Goal: Task Accomplishment & Management: Manage account settings

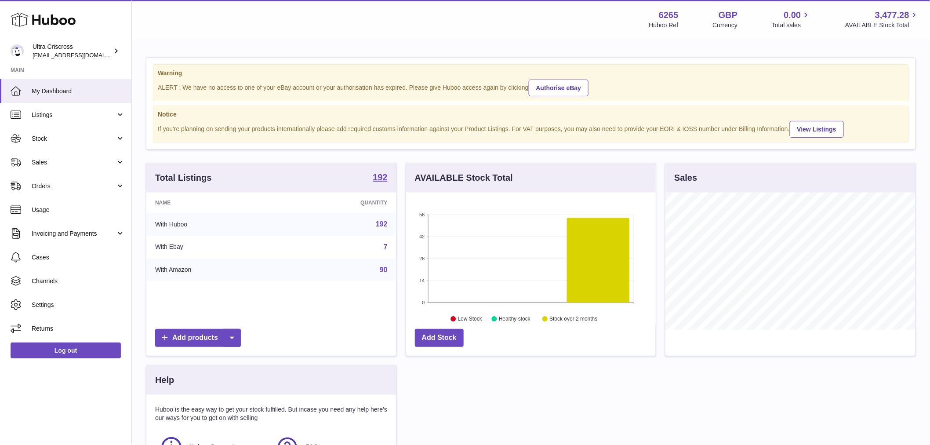
scroll to position [137, 250]
click at [54, 283] on span "Channels" at bounding box center [78, 281] width 93 height 8
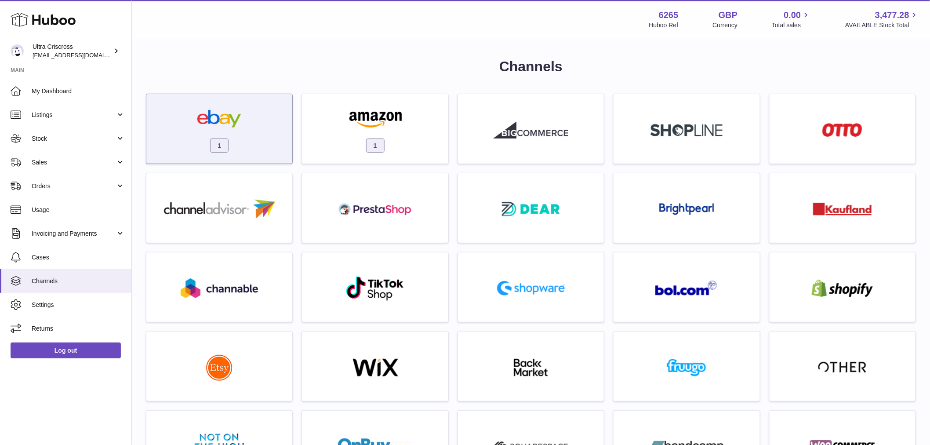
click at [275, 114] on div "1" at bounding box center [219, 131] width 137 height 56
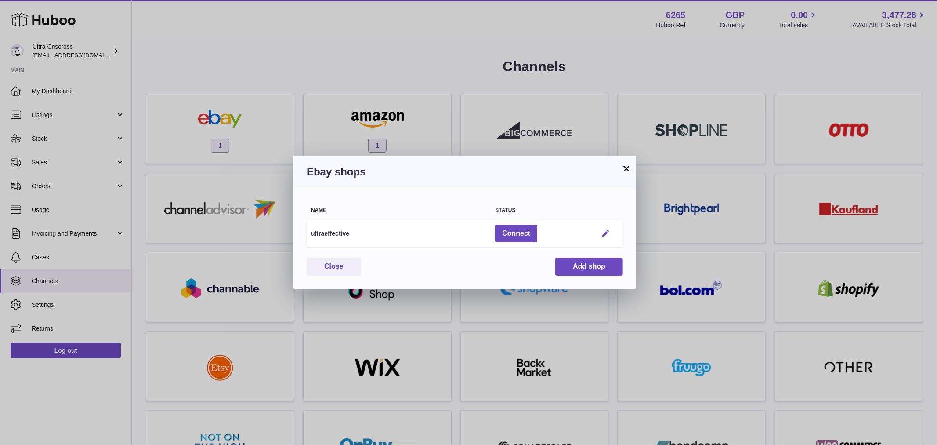
click at [604, 231] on em "button" at bounding box center [605, 233] width 9 height 9
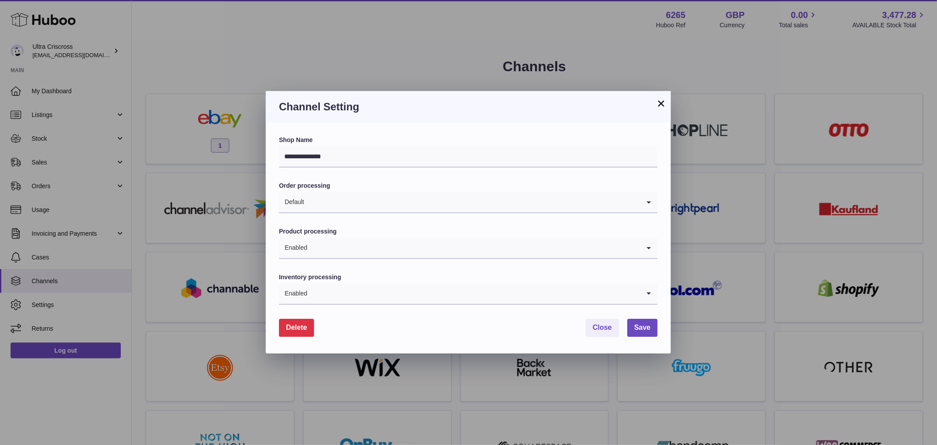
click at [301, 327] on span "Delete" at bounding box center [296, 326] width 21 height 7
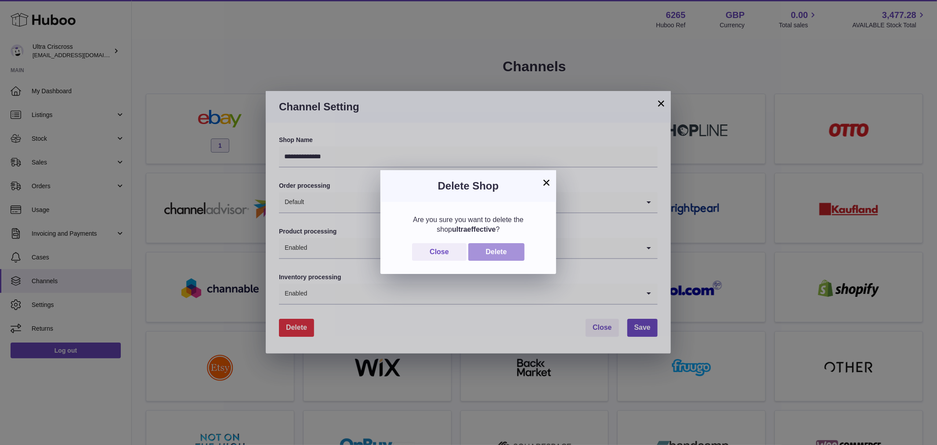
click at [504, 248] on button "Delete" at bounding box center [496, 252] width 56 height 18
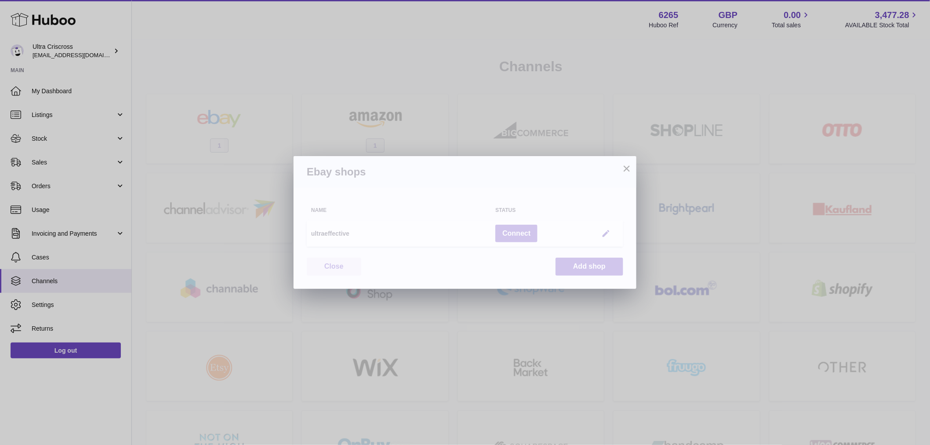
click at [422, 64] on div "× Ebay shops Warning Something went wrong. Please reload the page and try again…" at bounding box center [465, 222] width 930 height 445
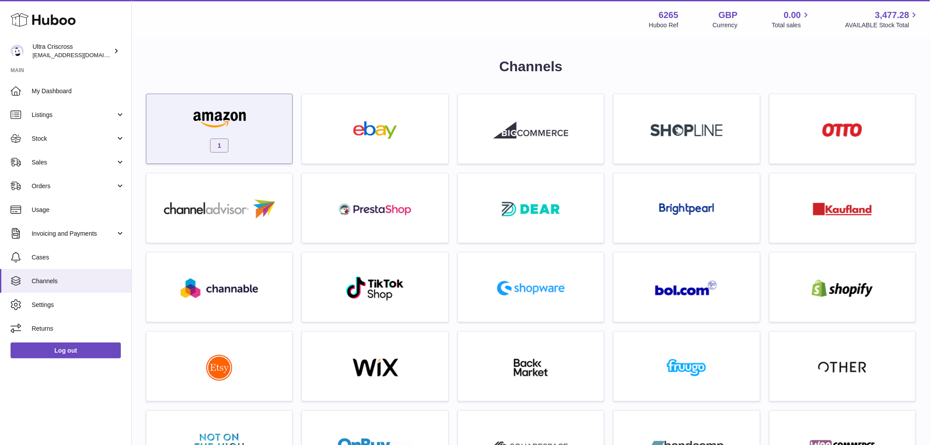
click at [278, 121] on div "1" at bounding box center [219, 131] width 137 height 56
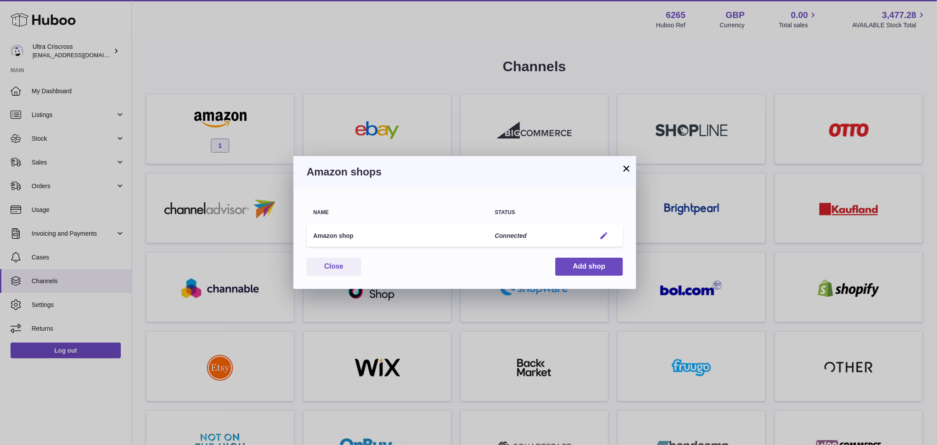
click at [600, 233] on em "button" at bounding box center [603, 235] width 9 height 9
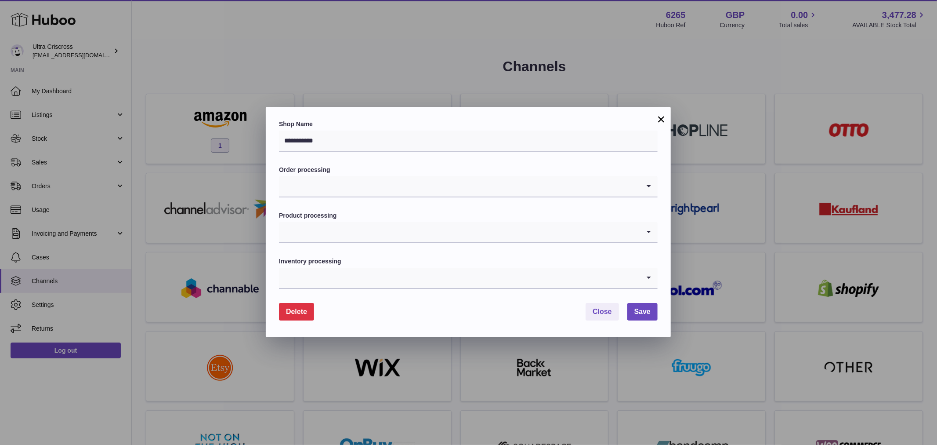
click at [304, 309] on span "Delete" at bounding box center [296, 310] width 21 height 7
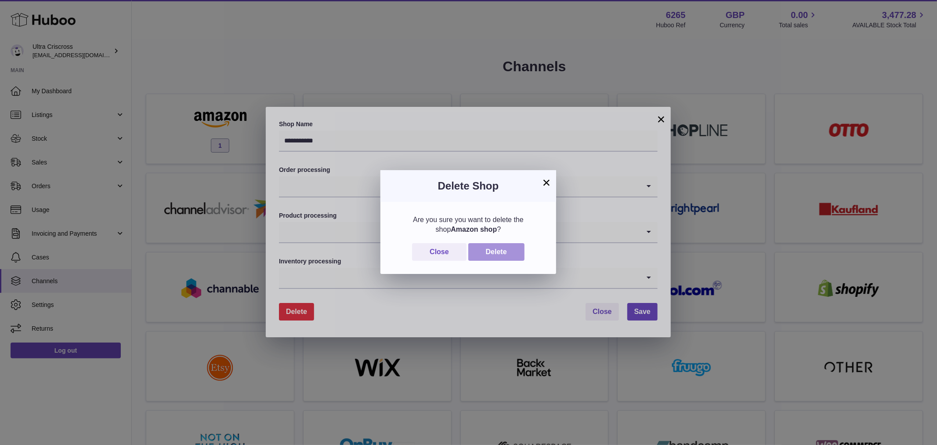
click at [513, 251] on button "Delete" at bounding box center [496, 252] width 56 height 18
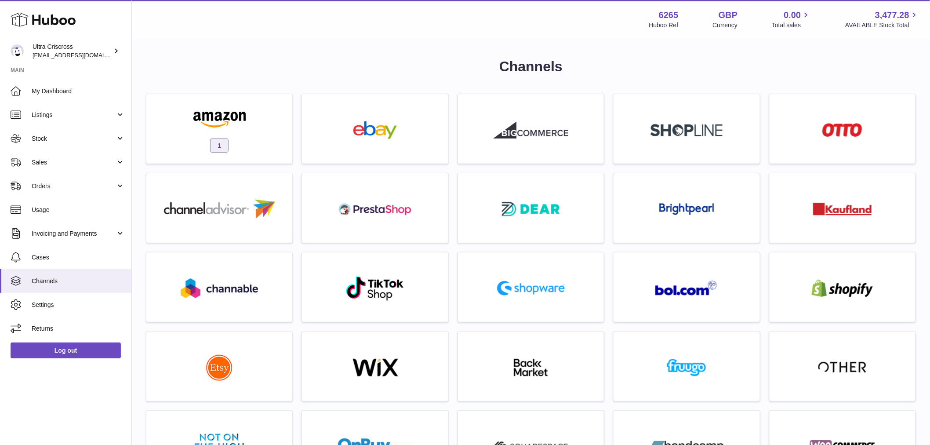
click at [270, 90] on div at bounding box center [465, 222] width 930 height 445
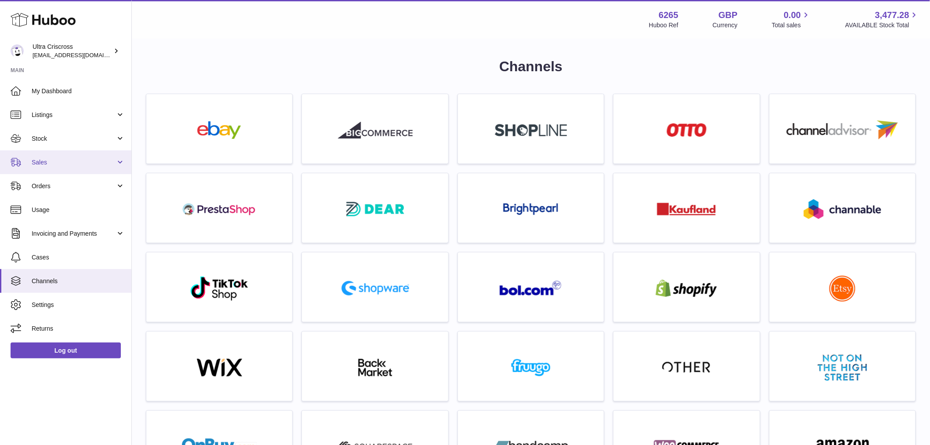
click at [47, 161] on span "Sales" at bounding box center [74, 162] width 84 height 8
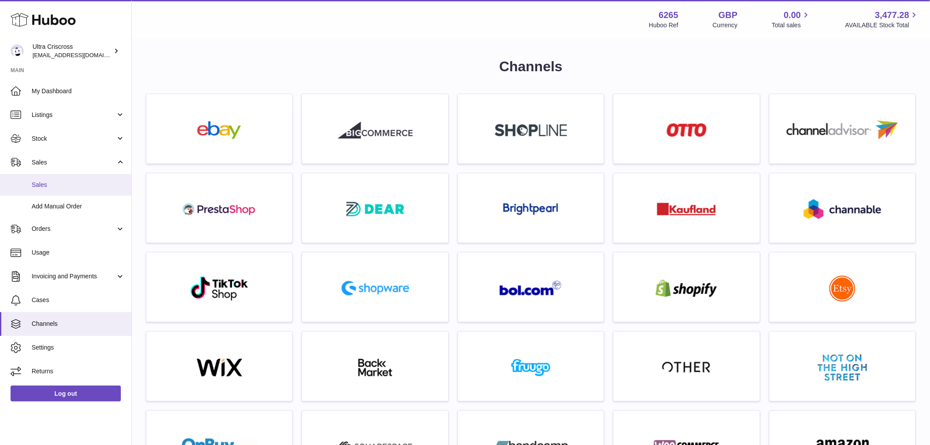
click at [60, 187] on span "Sales" at bounding box center [78, 185] width 93 height 8
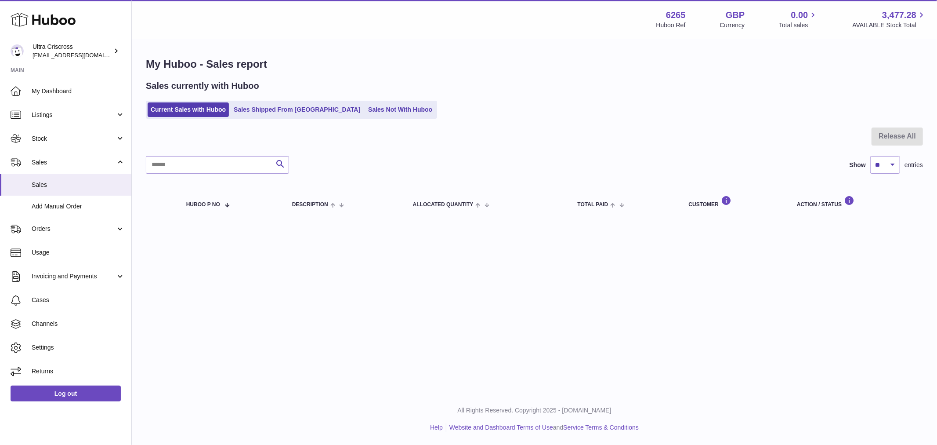
click at [365, 98] on div "Sales currently with Huboo Current Sales with Huboo Sales Shipped From Huboo Sa…" at bounding box center [534, 99] width 777 height 39
click at [366, 105] on link "Sales Not With Huboo" at bounding box center [400, 109] width 70 height 14
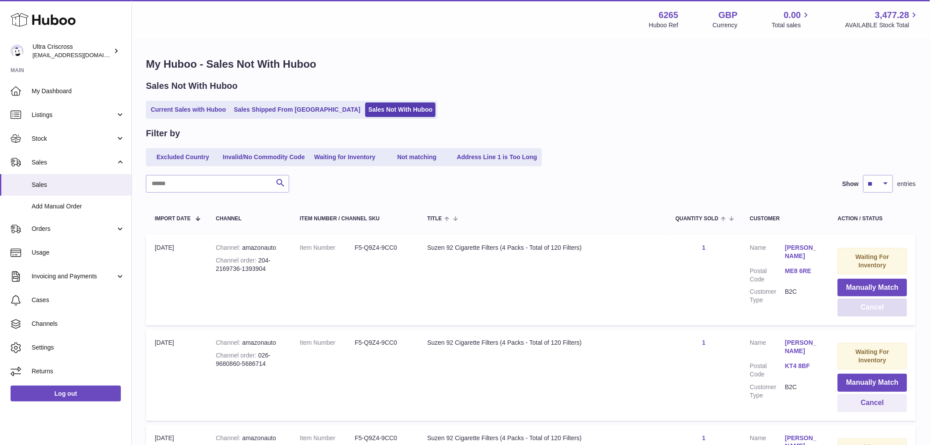
click at [872, 305] on button "Cancel" at bounding box center [871, 307] width 69 height 18
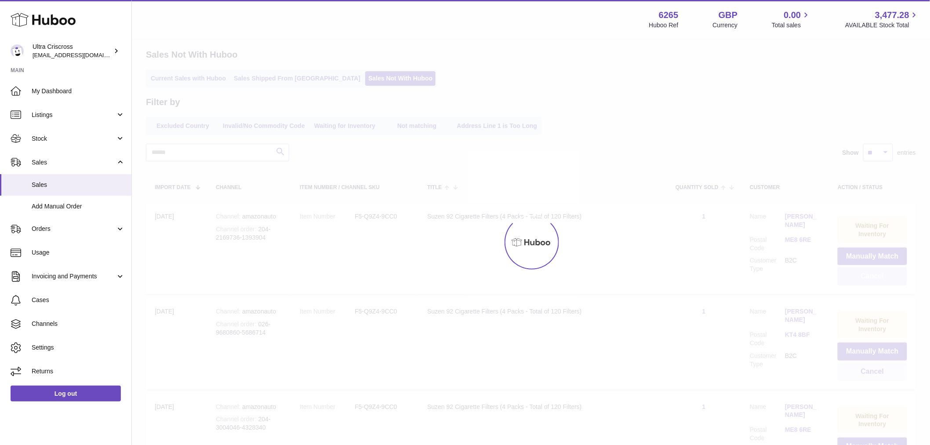
scroll to position [49, 0]
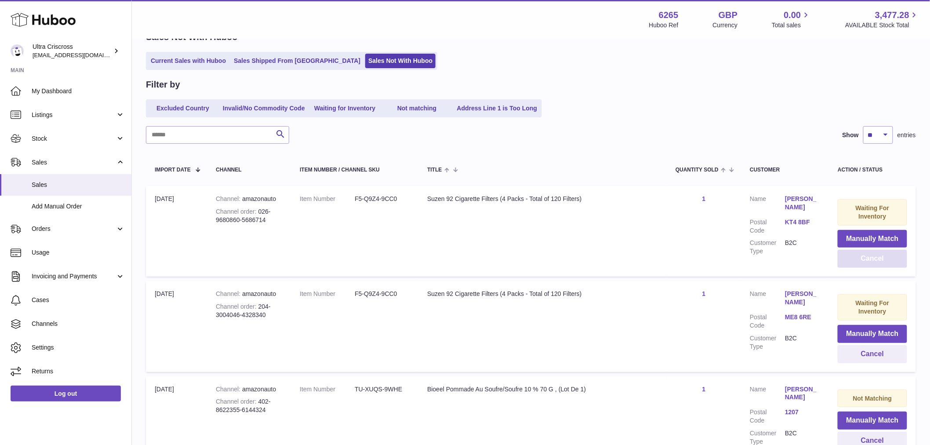
click at [861, 262] on button "Cancel" at bounding box center [871, 259] width 69 height 18
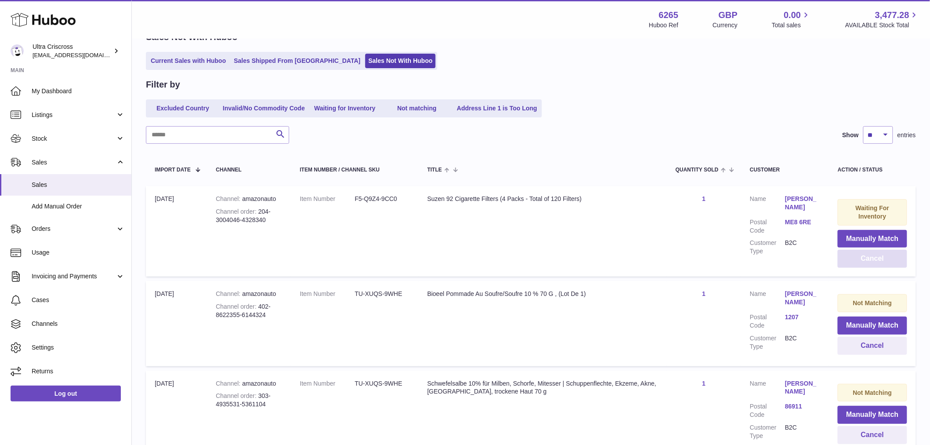
click at [861, 260] on button "Cancel" at bounding box center [871, 259] width 69 height 18
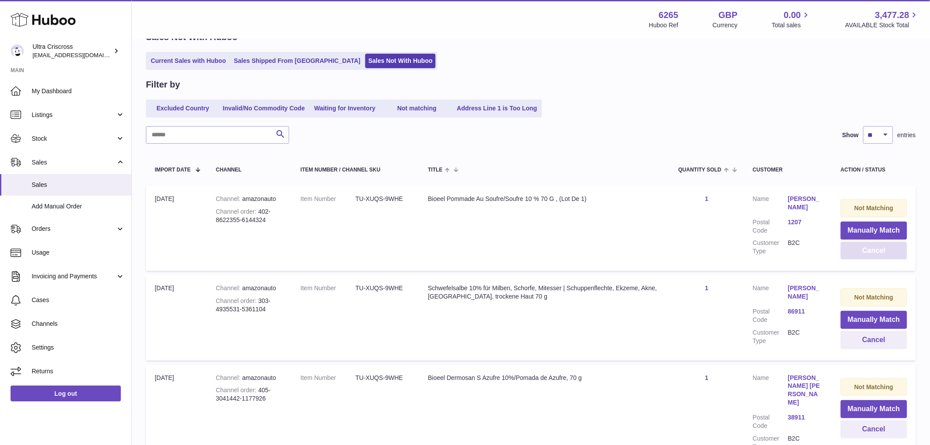
click at [861, 260] on td "Not Matching Manually Match Cancel" at bounding box center [874, 228] width 84 height 85
click at [875, 250] on button "Cancel" at bounding box center [873, 251] width 66 height 18
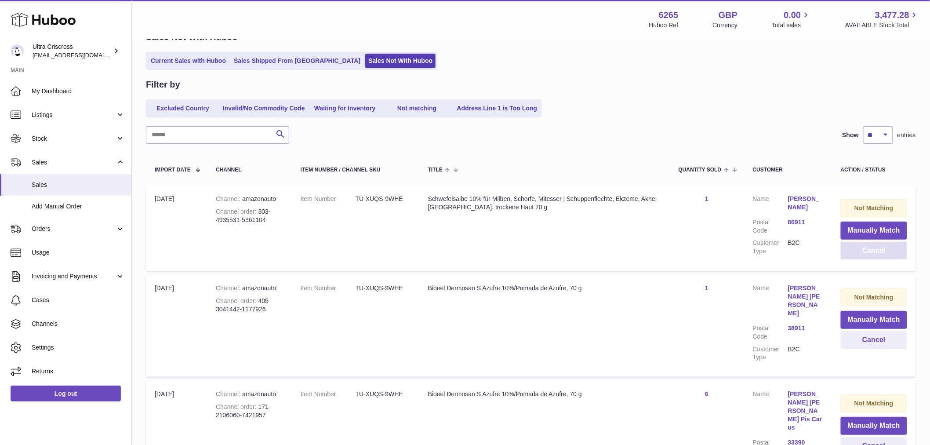
click at [875, 250] on button "Cancel" at bounding box center [873, 251] width 66 height 18
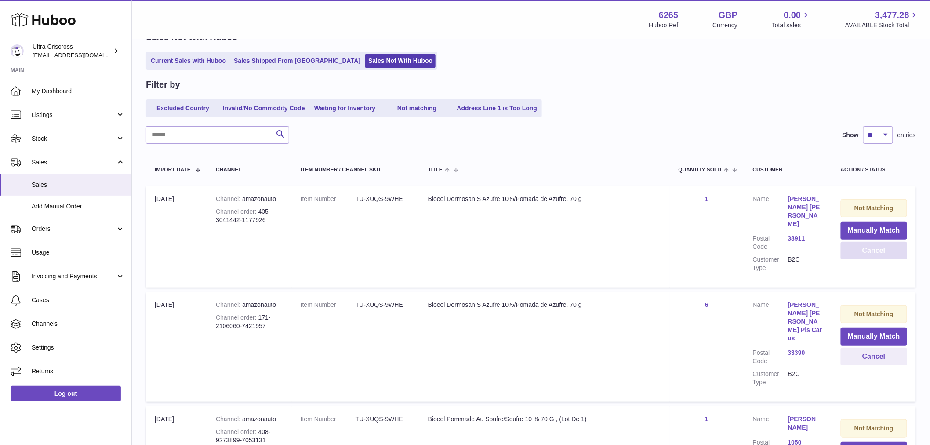
click at [875, 250] on button "Cancel" at bounding box center [873, 251] width 66 height 18
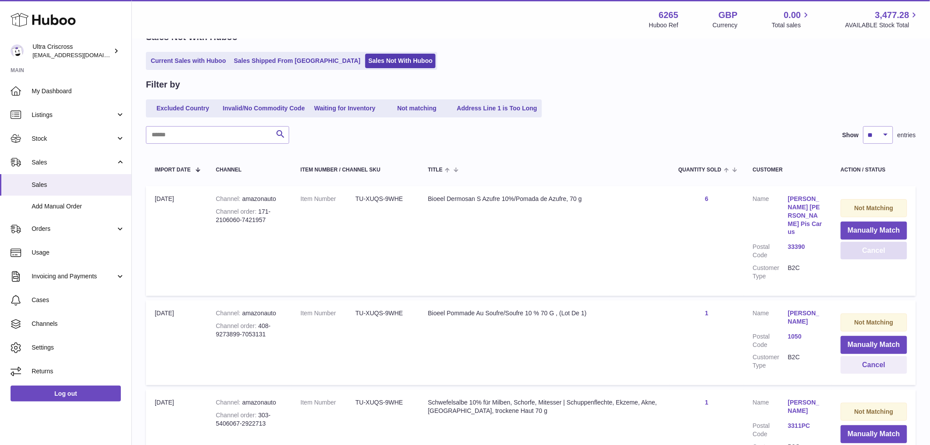
click at [875, 250] on button "Cancel" at bounding box center [873, 251] width 66 height 18
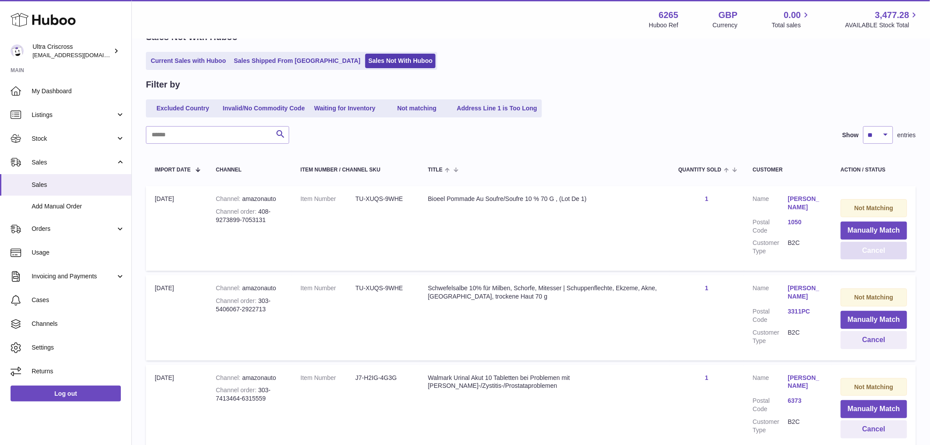
click at [875, 250] on button "Cancel" at bounding box center [873, 251] width 66 height 18
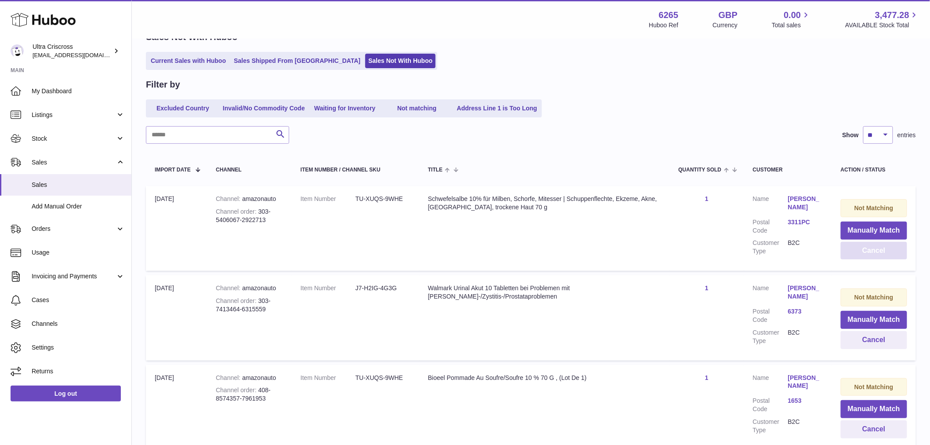
click at [875, 250] on button "Cancel" at bounding box center [873, 251] width 66 height 18
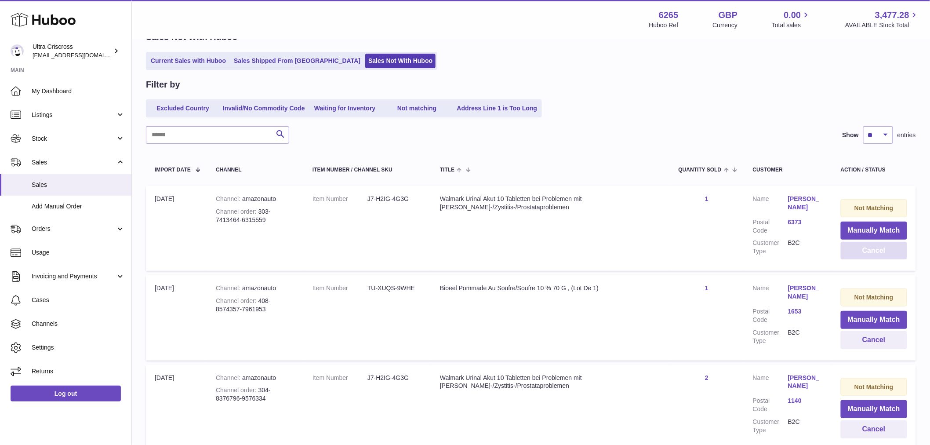
click at [875, 250] on button "Cancel" at bounding box center [873, 251] width 66 height 18
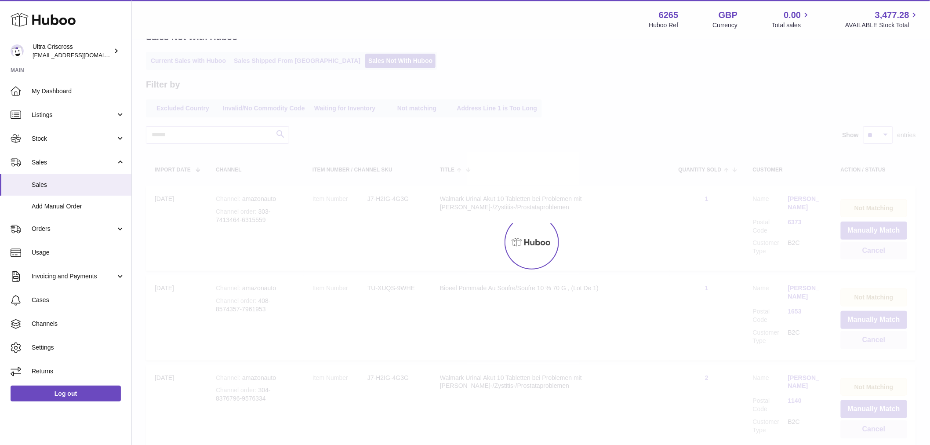
click at [875, 250] on div at bounding box center [531, 242] width 798 height 405
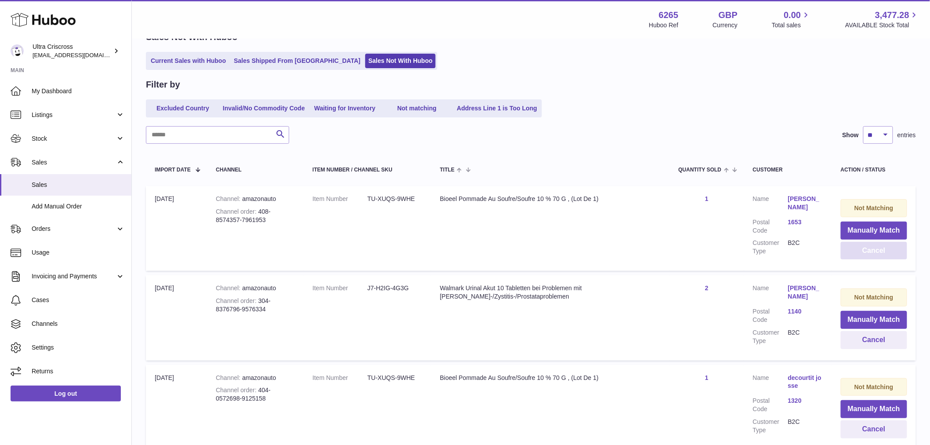
click at [875, 250] on button "Cancel" at bounding box center [873, 251] width 66 height 18
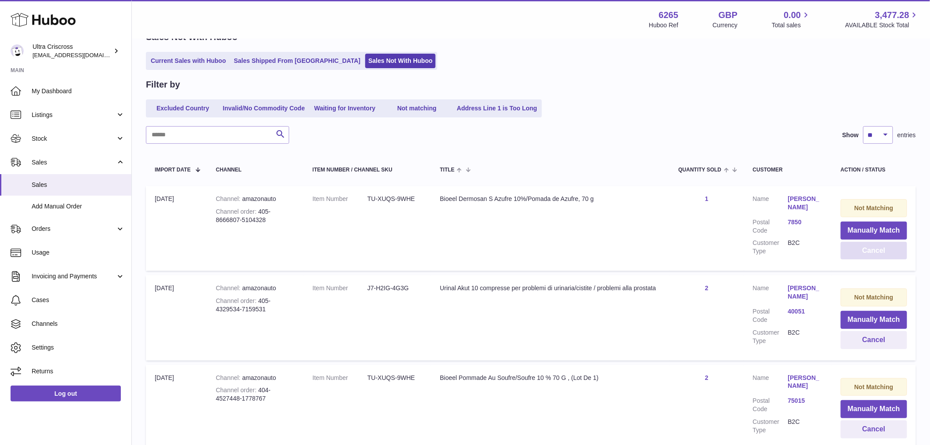
click at [875, 250] on button "Cancel" at bounding box center [873, 251] width 66 height 18
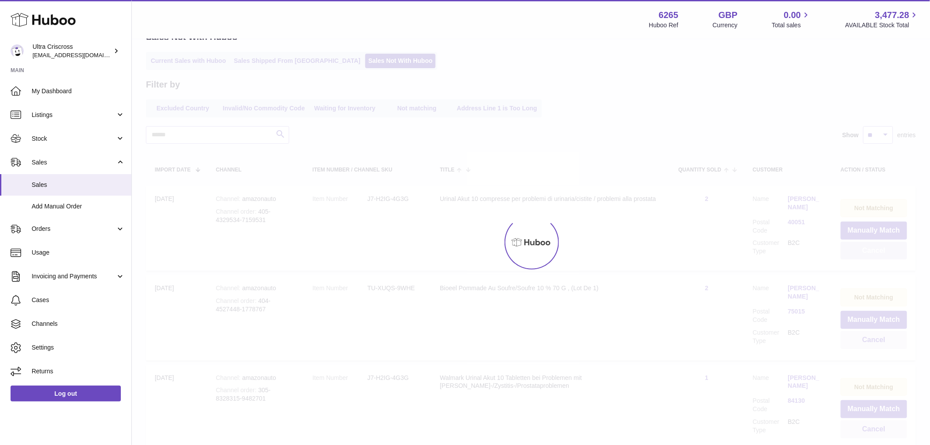
click at [875, 250] on button "Cancel" at bounding box center [873, 251] width 66 height 18
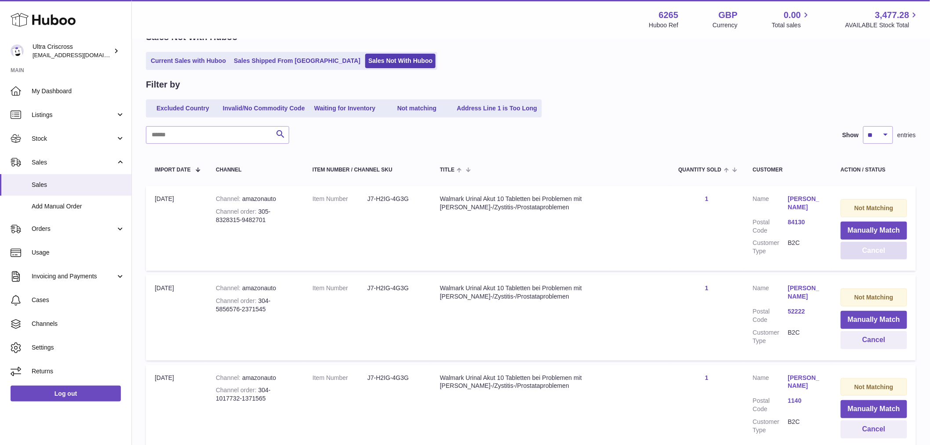
click at [875, 250] on button "Cancel" at bounding box center [873, 251] width 66 height 18
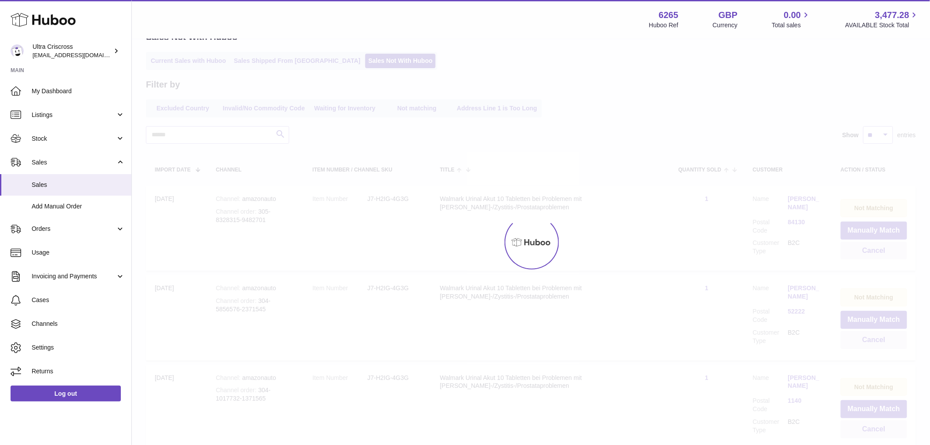
click at [875, 250] on div at bounding box center [531, 242] width 798 height 405
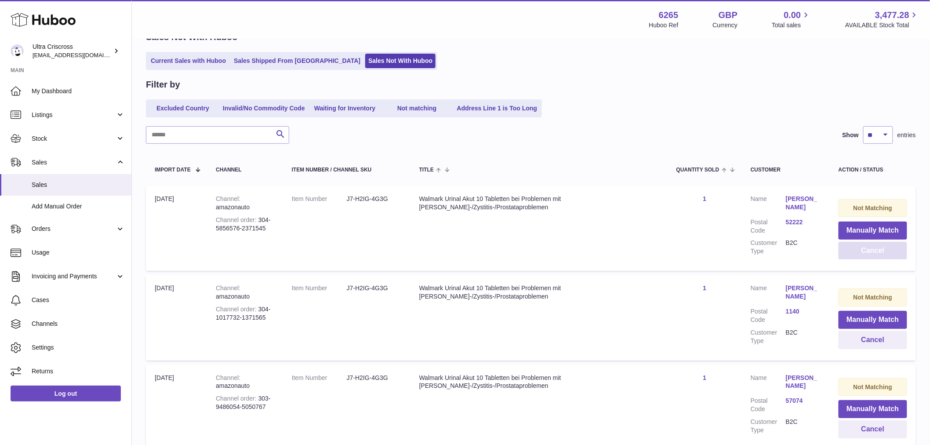
click at [875, 250] on button "Cancel" at bounding box center [872, 251] width 69 height 18
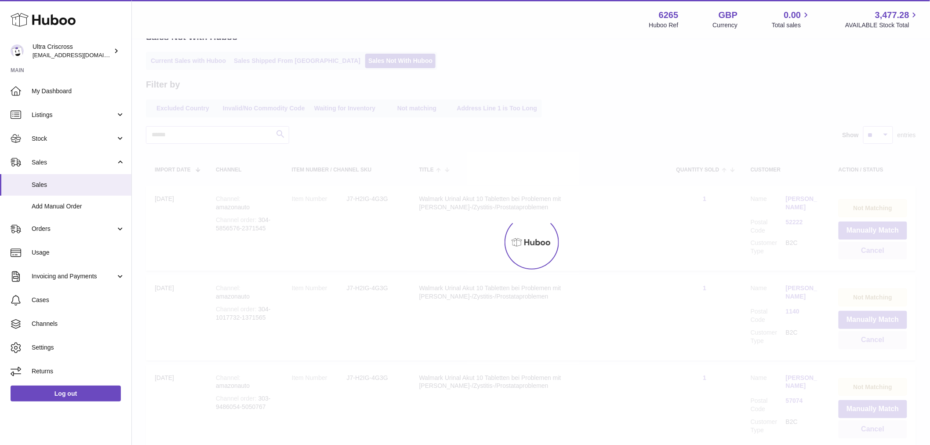
click at [875, 250] on div at bounding box center [531, 242] width 798 height 405
click at [875, 250] on button "Cancel" at bounding box center [872, 251] width 69 height 18
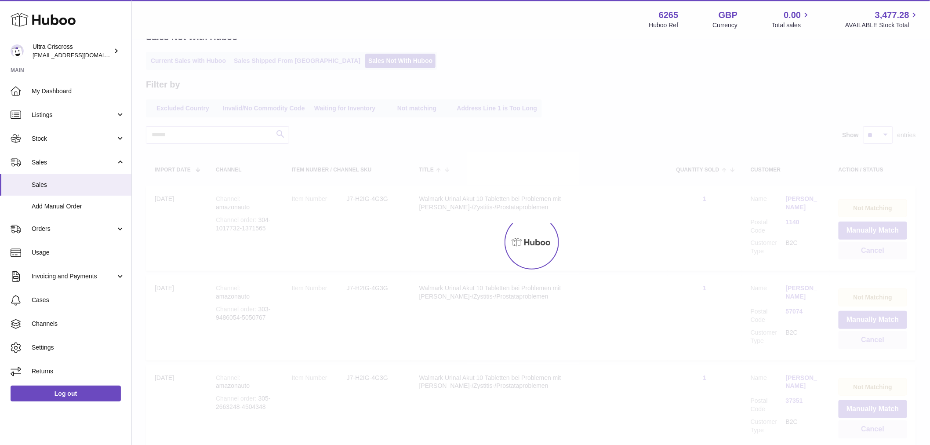
click at [875, 250] on div at bounding box center [531, 242] width 798 height 405
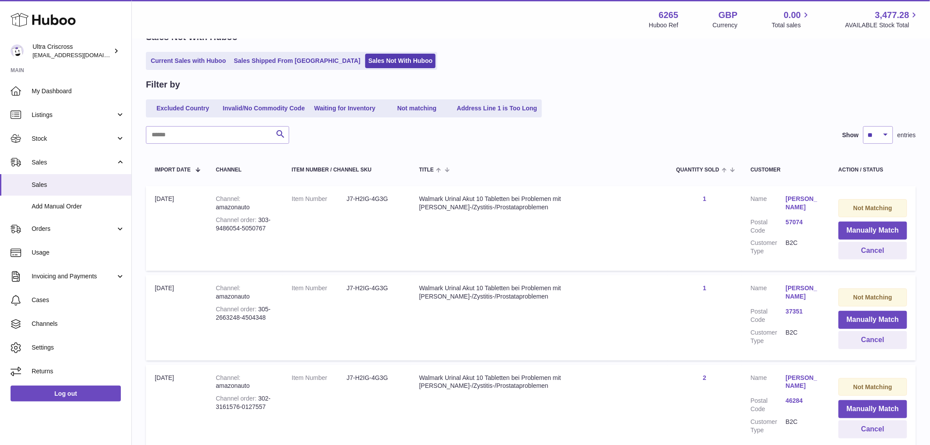
click at [875, 250] on button "Cancel" at bounding box center [872, 251] width 69 height 18
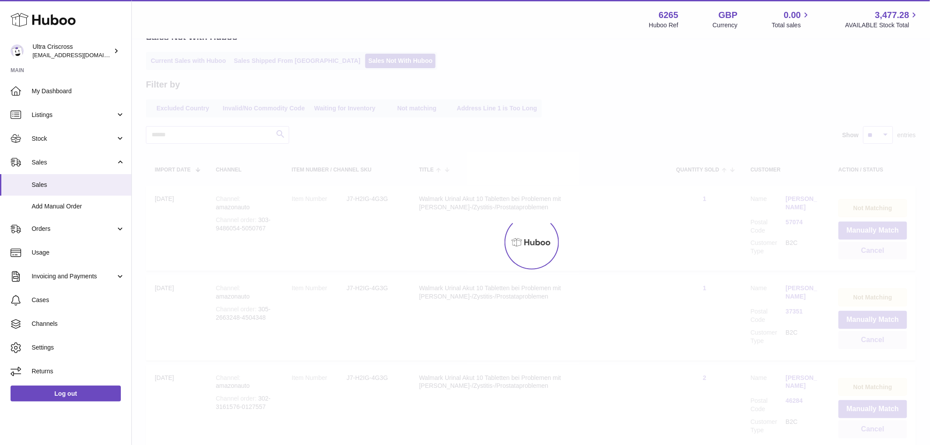
click at [875, 250] on div at bounding box center [531, 242] width 798 height 405
click at [875, 250] on button "Cancel" at bounding box center [872, 251] width 69 height 18
click at [875, 250] on div at bounding box center [531, 242] width 798 height 405
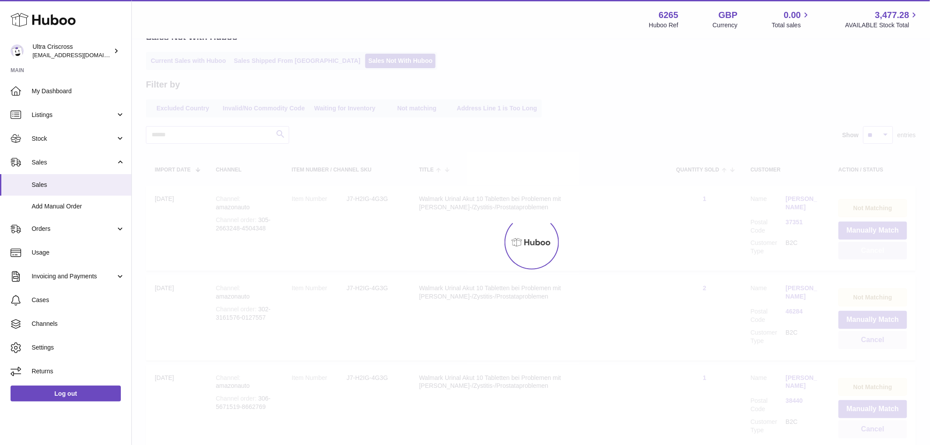
click at [875, 250] on button "Cancel" at bounding box center [872, 251] width 69 height 18
click at [875, 250] on div at bounding box center [531, 242] width 798 height 405
click at [875, 250] on button "Cancel" at bounding box center [872, 251] width 69 height 18
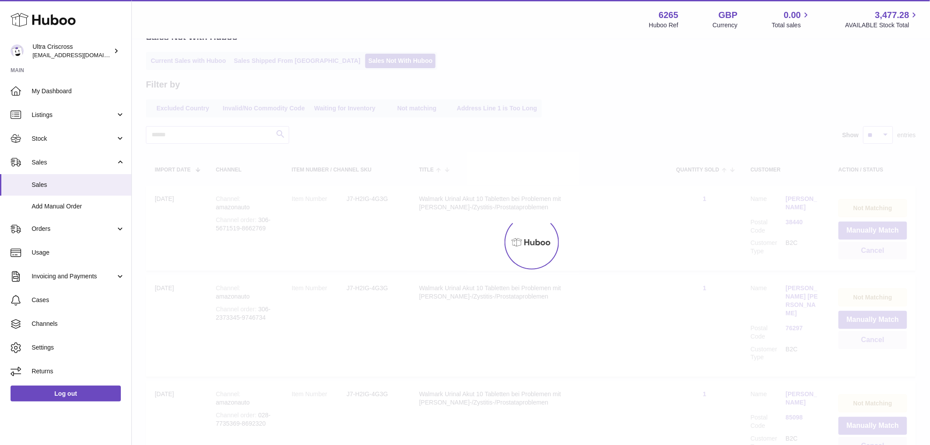
click at [875, 250] on div at bounding box center [531, 242] width 798 height 405
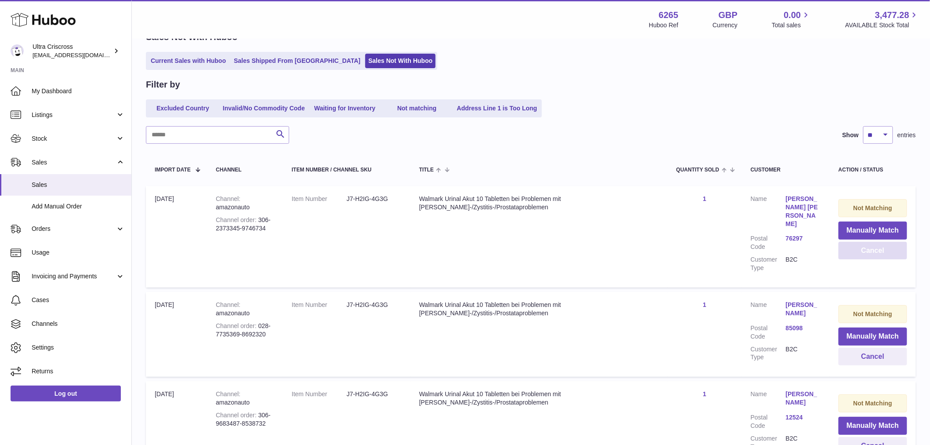
click at [875, 250] on button "Cancel" at bounding box center [872, 251] width 69 height 18
click at [0, 250] on div at bounding box center [0, 222] width 0 height 445
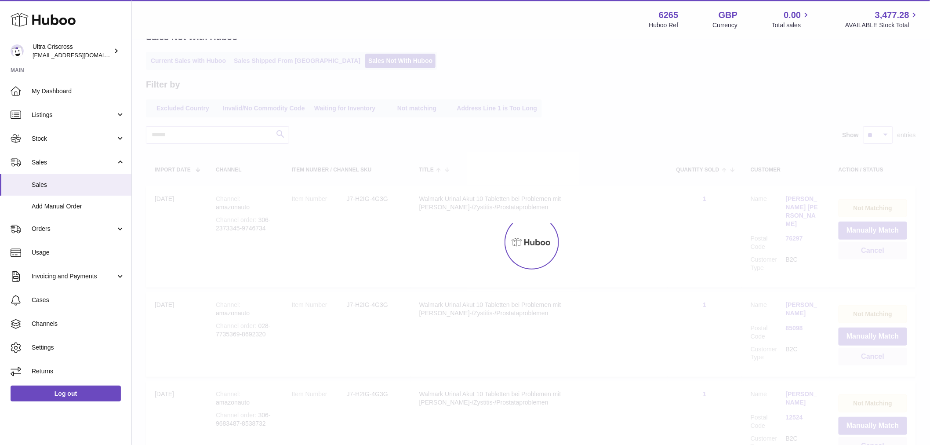
click at [875, 250] on div at bounding box center [531, 242] width 798 height 405
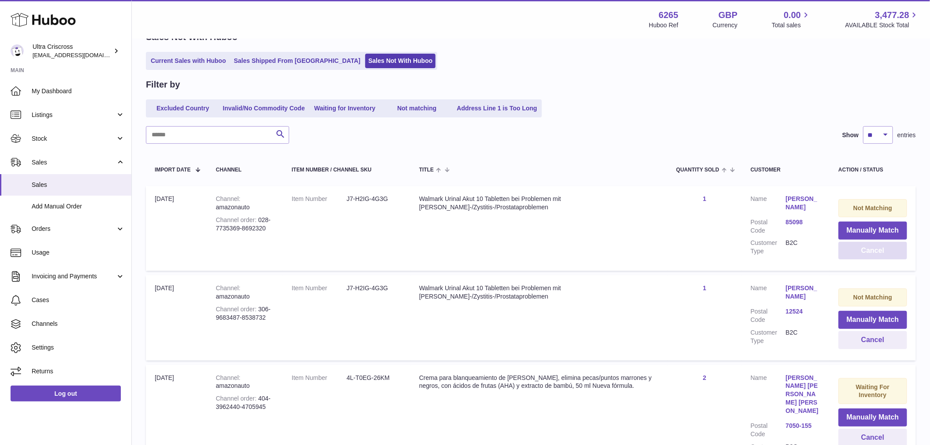
click at [875, 250] on button "Cancel" at bounding box center [872, 251] width 69 height 18
click at [0, 250] on div at bounding box center [0, 222] width 0 height 445
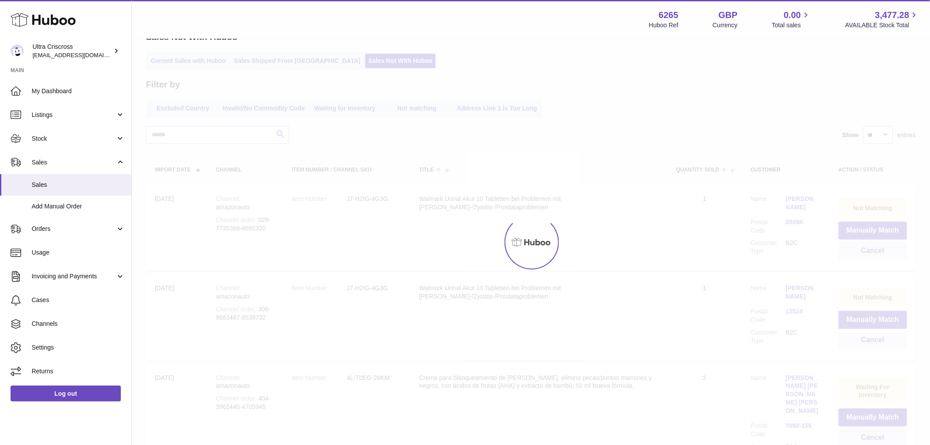
click at [875, 250] on div at bounding box center [531, 242] width 798 height 405
click at [875, 250] on button "Cancel" at bounding box center [872, 251] width 69 height 18
click at [875, 250] on div at bounding box center [531, 242] width 798 height 405
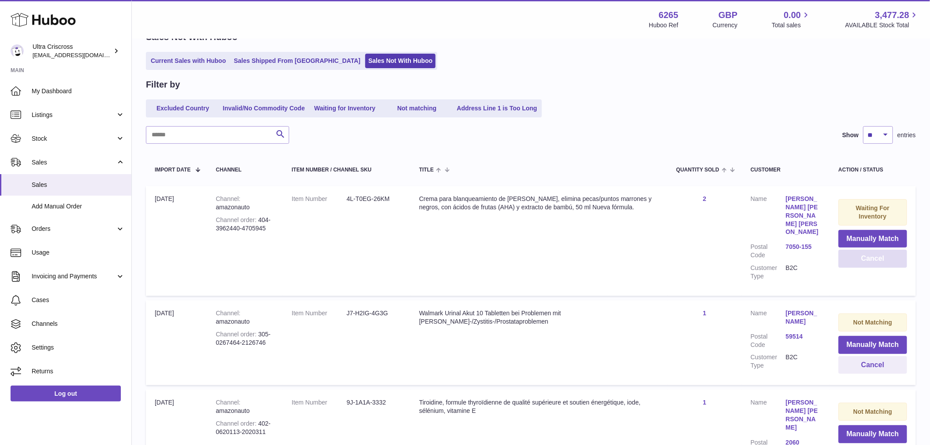
click at [875, 250] on button "Cancel" at bounding box center [872, 259] width 69 height 18
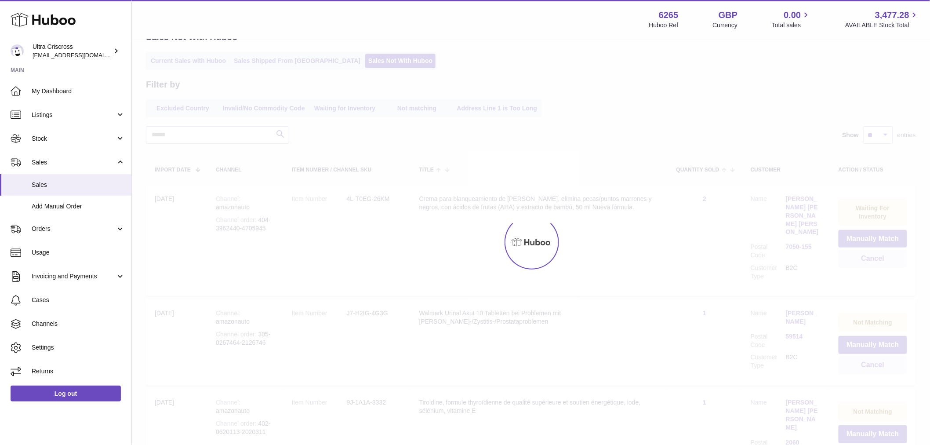
click at [875, 250] on div at bounding box center [531, 242] width 798 height 405
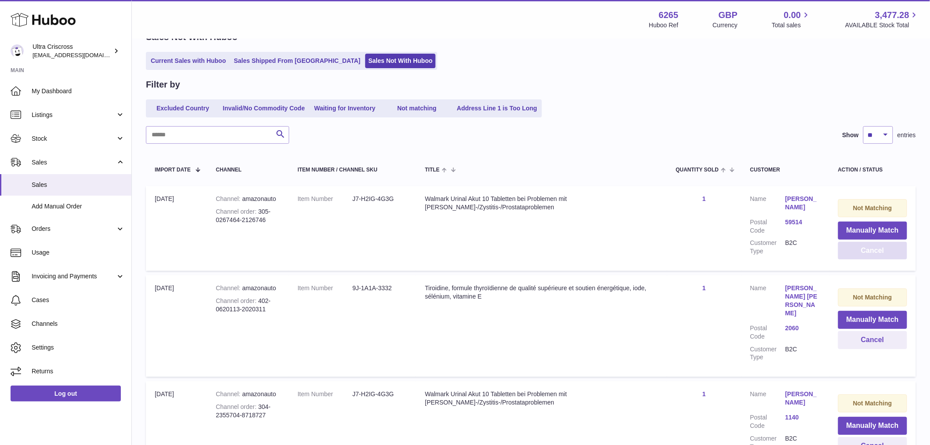
click at [875, 250] on button "Cancel" at bounding box center [872, 251] width 69 height 18
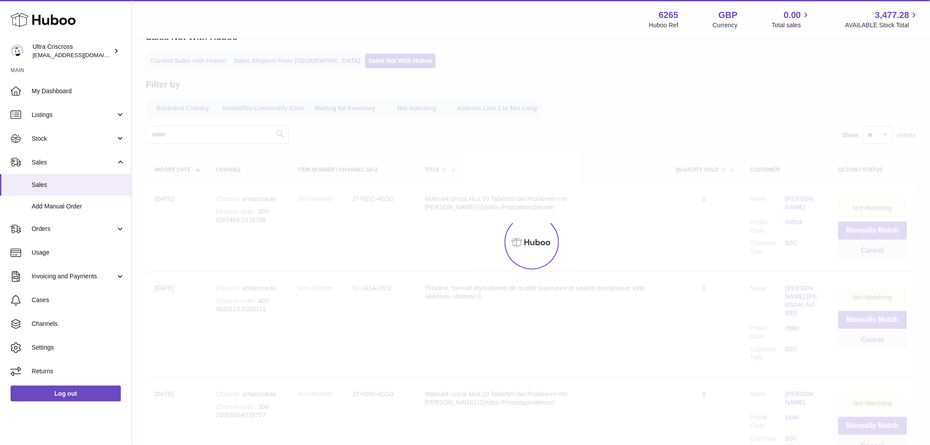
click at [875, 250] on div at bounding box center [531, 242] width 798 height 405
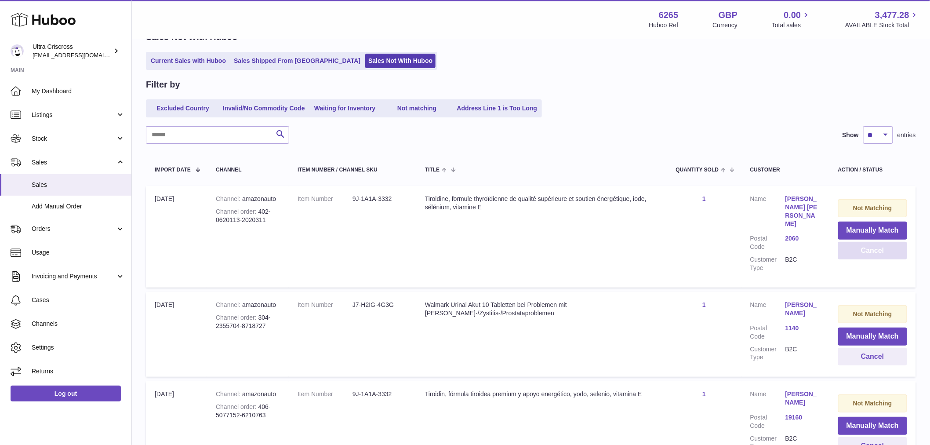
click at [875, 250] on button "Cancel" at bounding box center [872, 251] width 69 height 18
click at [0, 250] on div at bounding box center [0, 222] width 0 height 445
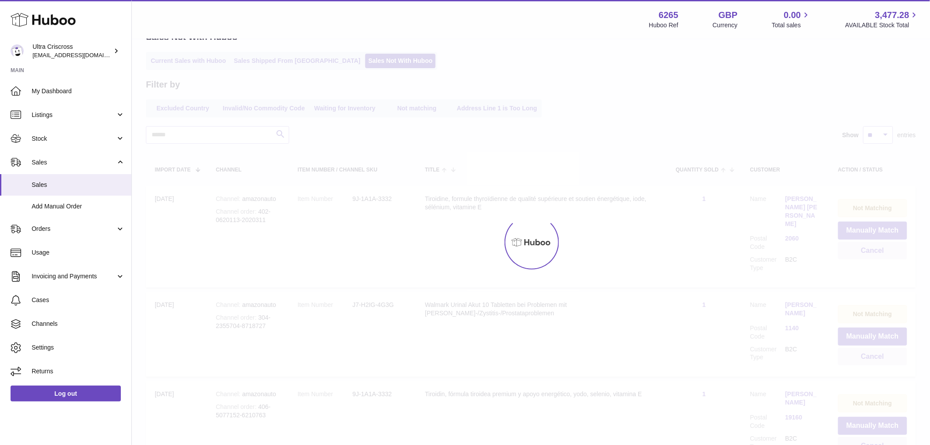
click at [875, 250] on div at bounding box center [531, 242] width 798 height 405
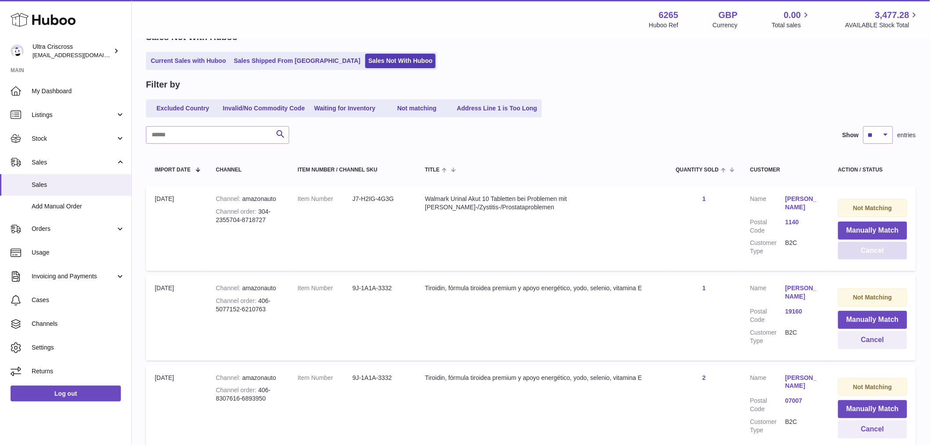
click at [875, 250] on button "Cancel" at bounding box center [872, 251] width 69 height 18
click at [0, 250] on div at bounding box center [0, 222] width 0 height 445
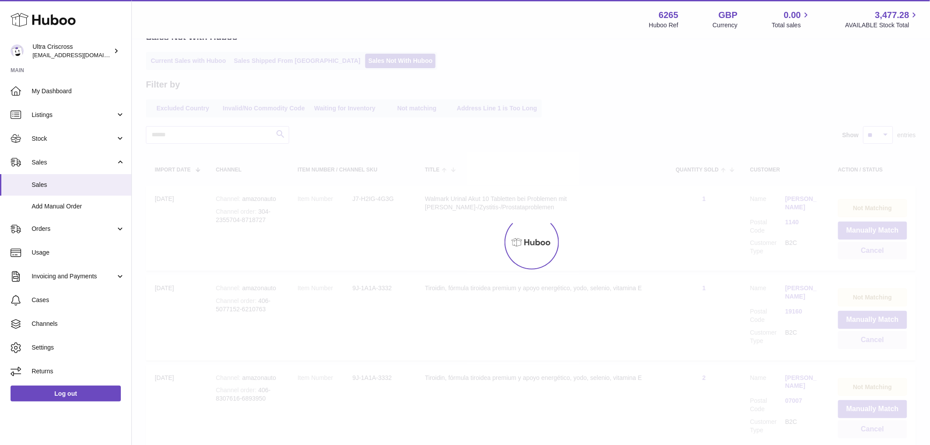
click at [875, 250] on div at bounding box center [531, 242] width 798 height 405
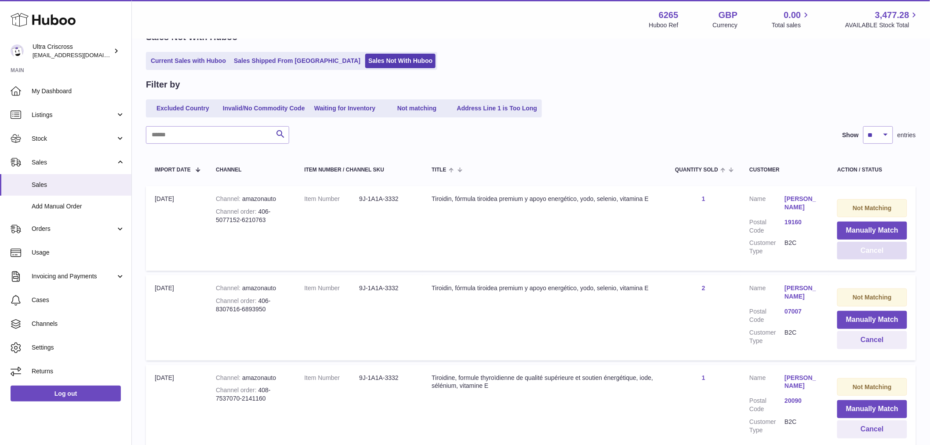
click at [875, 250] on button "Cancel" at bounding box center [872, 251] width 70 height 18
click at [0, 250] on div at bounding box center [0, 222] width 0 height 445
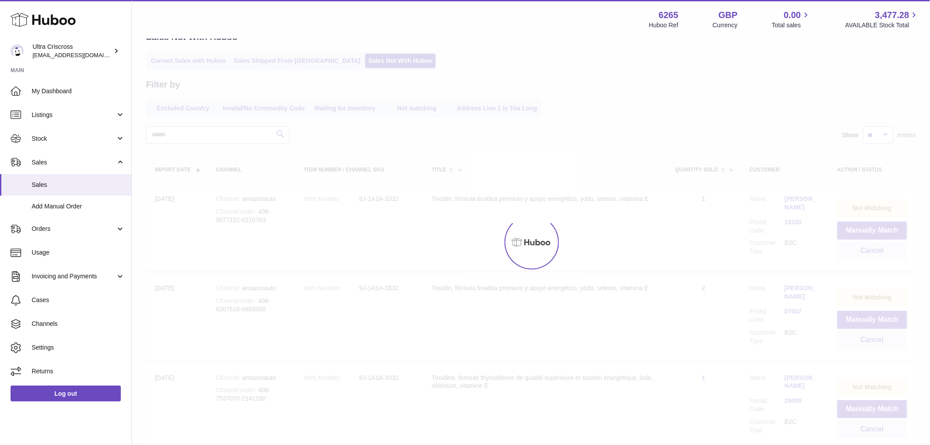
click at [875, 250] on div at bounding box center [531, 242] width 798 height 405
click at [875, 250] on button "Cancel" at bounding box center [872, 251] width 70 height 18
click at [875, 250] on div at bounding box center [531, 242] width 798 height 405
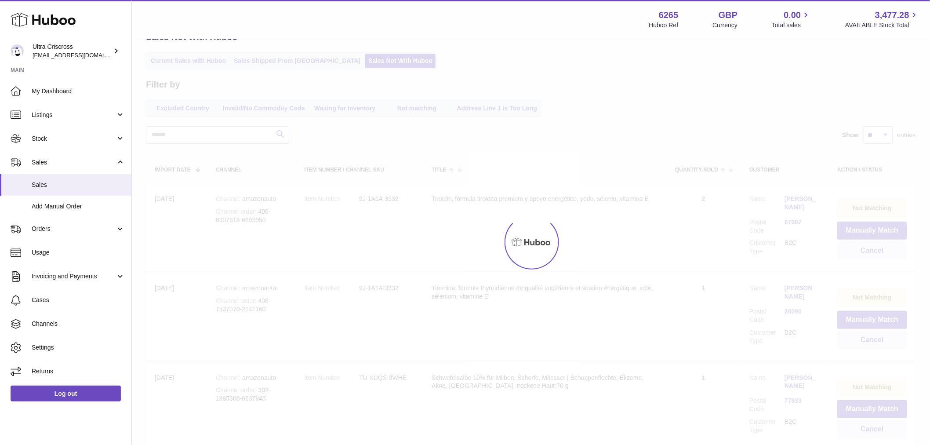
click at [875, 250] on div at bounding box center [531, 242] width 798 height 405
click at [875, 250] on button "Cancel" at bounding box center [872, 251] width 70 height 18
click at [875, 250] on div at bounding box center [531, 242] width 798 height 405
click at [875, 250] on div "Menu Huboo 6265 Huboo Ref GBP Currency 0.00 Total sales 3,477.28 AVAILABLE Stoc…" at bounding box center [531, 398] width 798 height 894
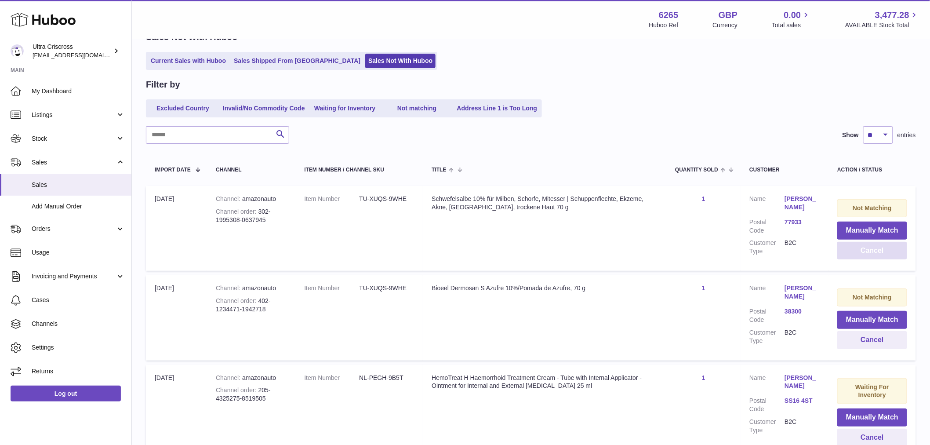
click at [875, 250] on button "Cancel" at bounding box center [872, 251] width 70 height 18
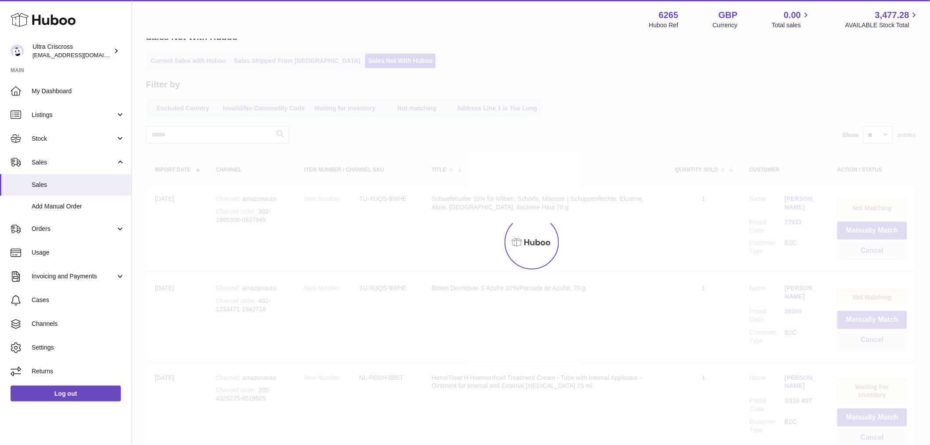
click at [875, 250] on div at bounding box center [531, 242] width 798 height 405
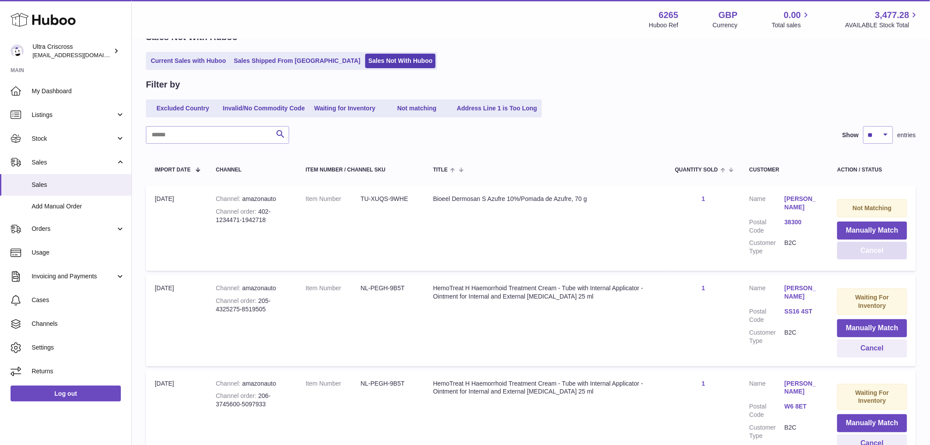
click at [875, 250] on button "Cancel" at bounding box center [872, 251] width 70 height 18
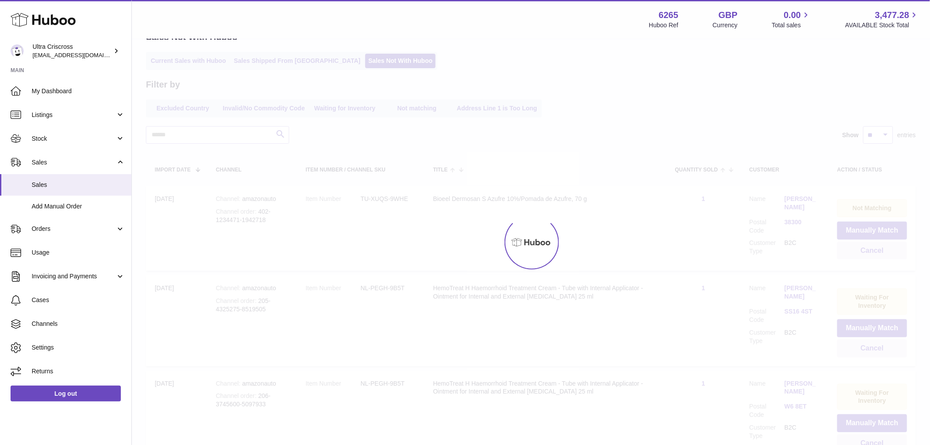
click at [875, 250] on div at bounding box center [531, 242] width 798 height 405
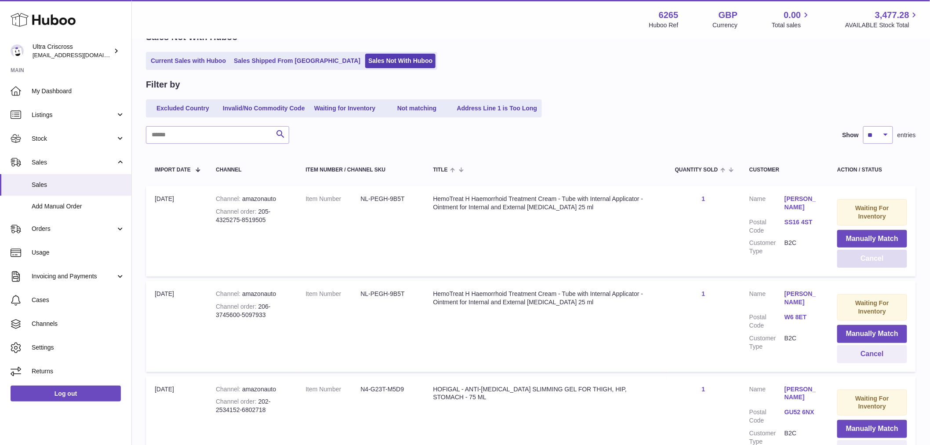
click at [875, 250] on button "Cancel" at bounding box center [872, 259] width 70 height 18
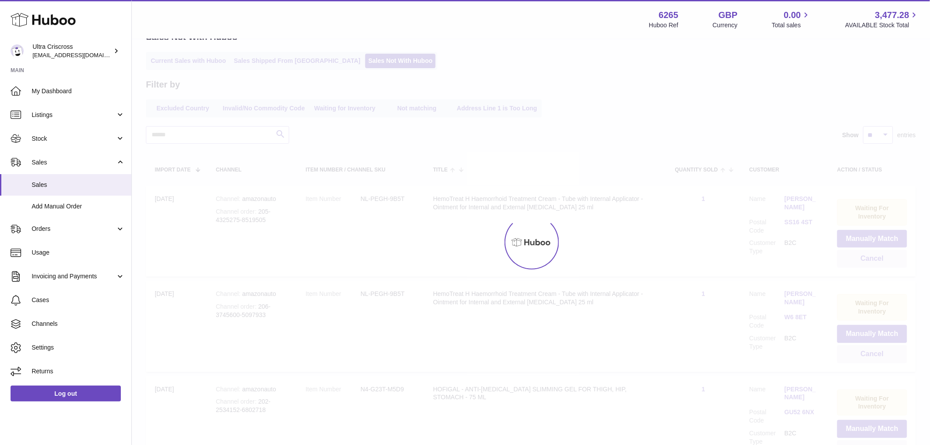
click at [875, 250] on div at bounding box center [531, 242] width 798 height 405
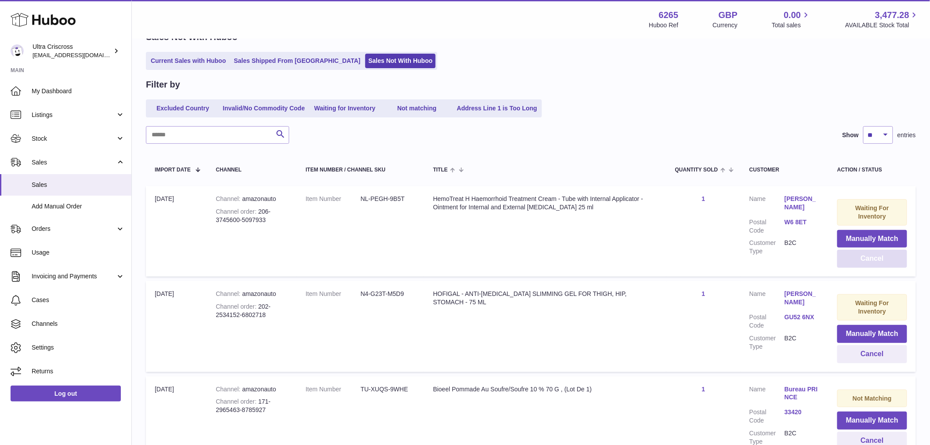
click at [875, 250] on button "Cancel" at bounding box center [872, 259] width 70 height 18
click at [0, 253] on div at bounding box center [0, 222] width 0 height 445
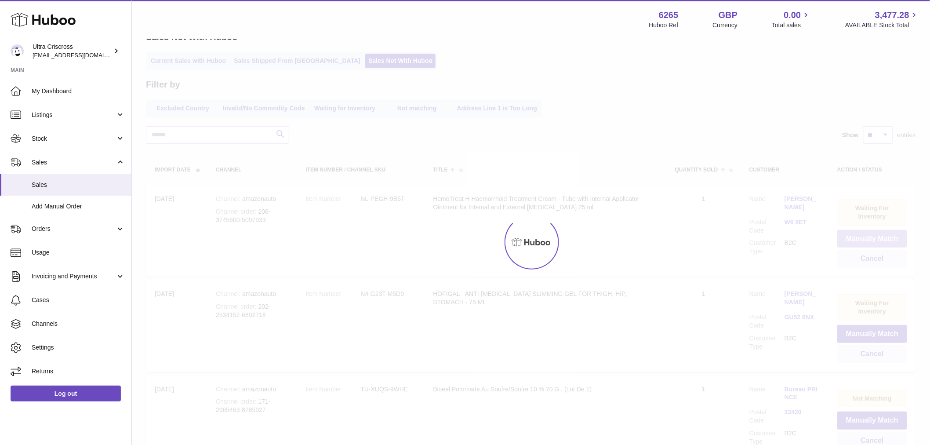
scroll to position [43, 0]
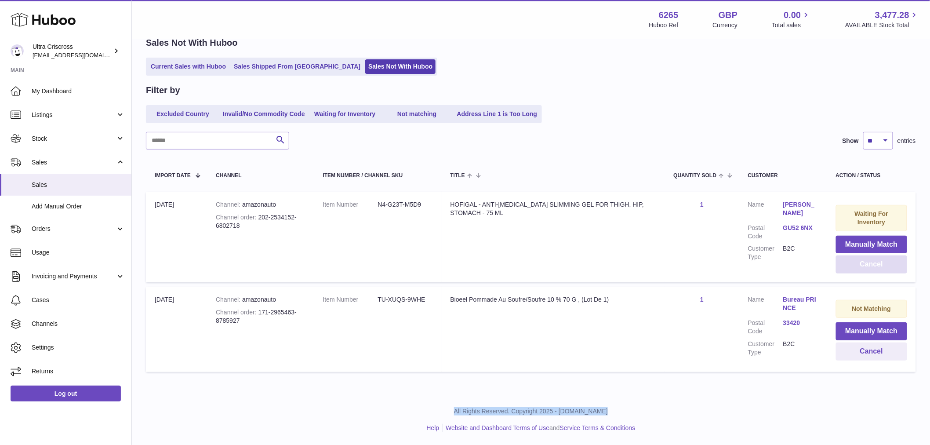
click at [862, 261] on button "Cancel" at bounding box center [871, 264] width 71 height 18
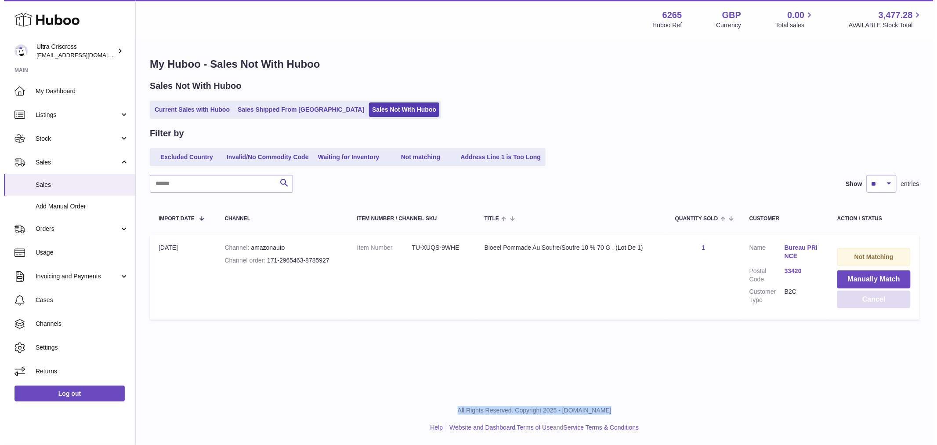
scroll to position [0, 0]
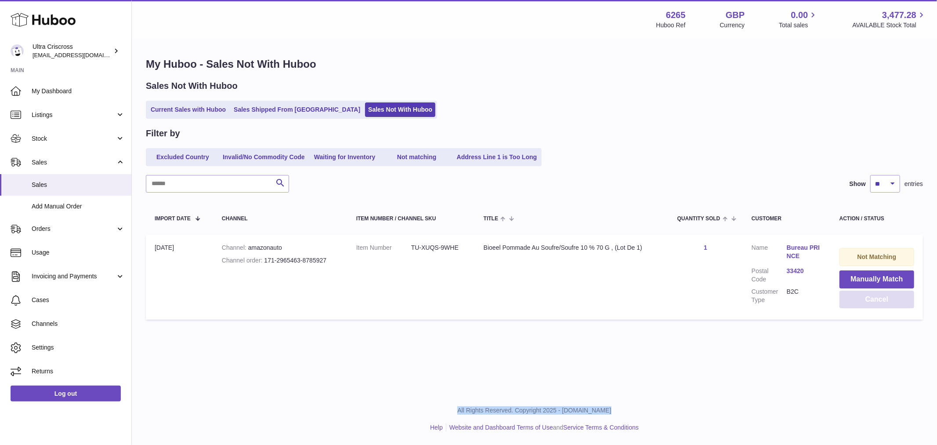
click at [871, 299] on button "Cancel" at bounding box center [876, 299] width 75 height 18
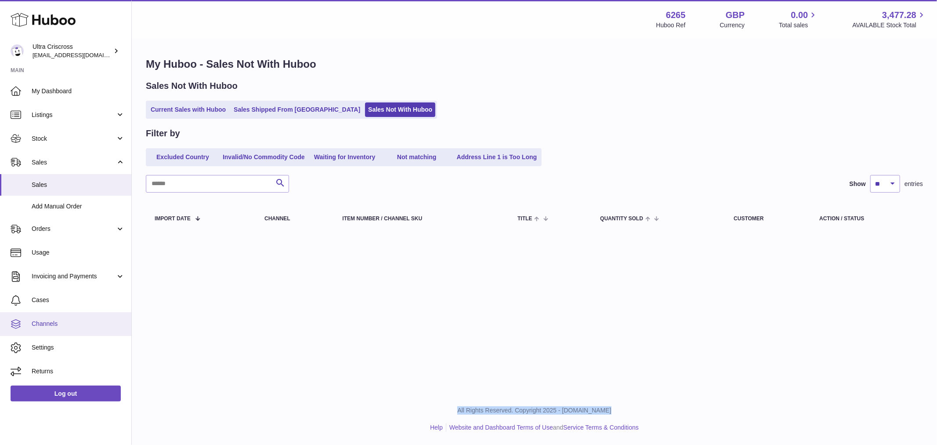
click at [60, 326] on span "Channels" at bounding box center [78, 323] width 93 height 8
